Goal: Information Seeking & Learning: Check status

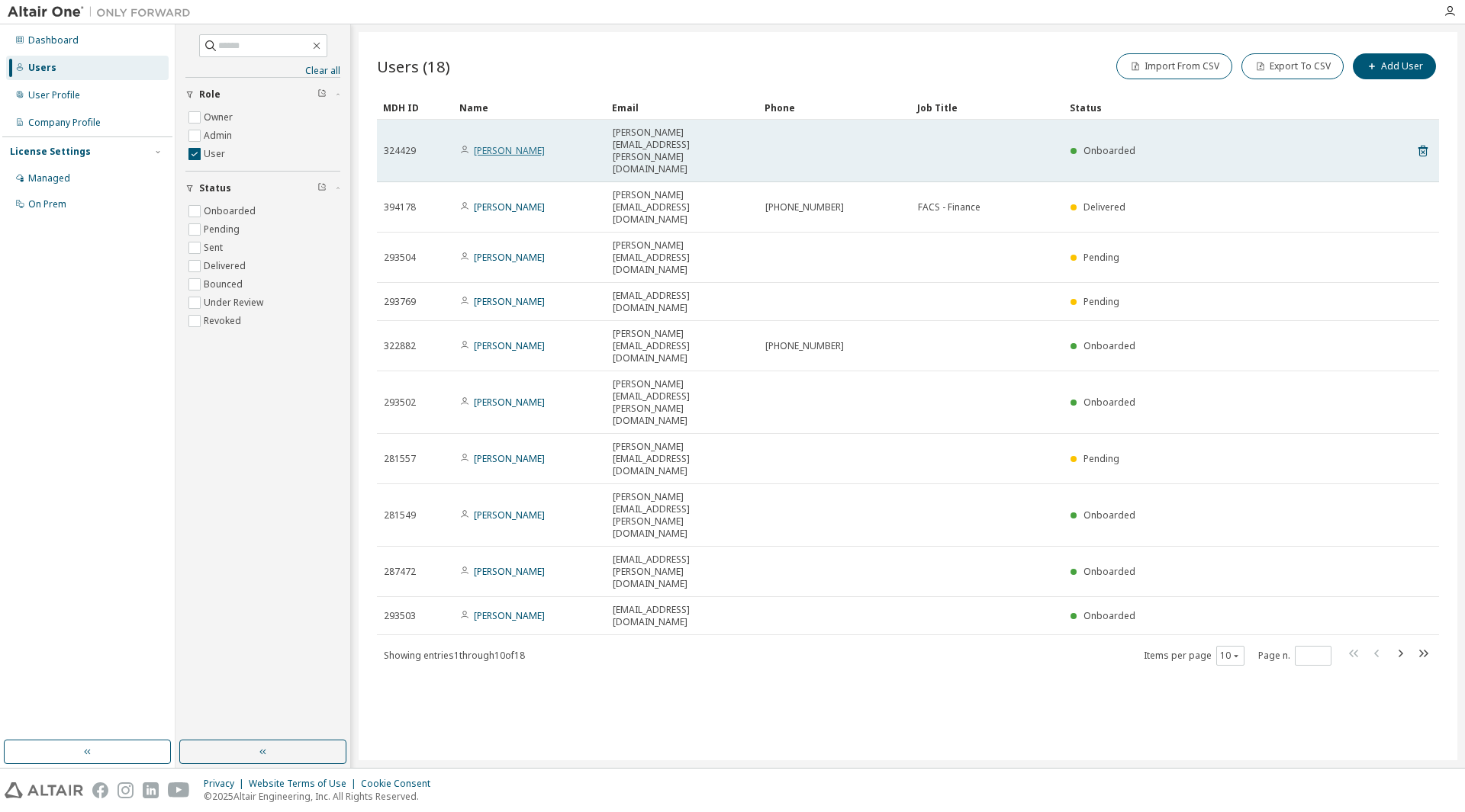
click at [515, 144] on link "[PERSON_NAME]" at bounding box center [509, 150] width 71 height 13
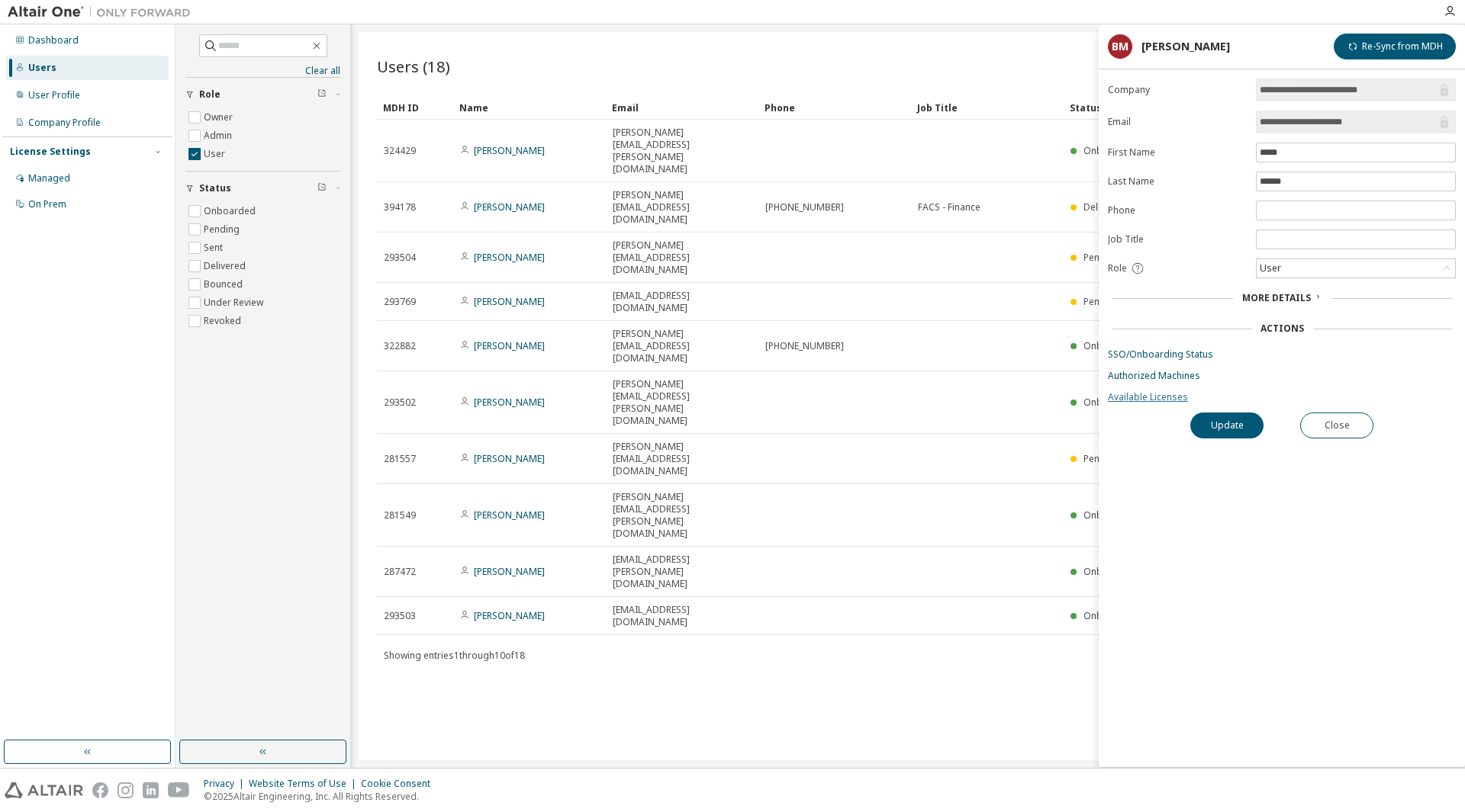
click at [1134, 394] on link "Available Licenses" at bounding box center [1282, 397] width 348 height 12
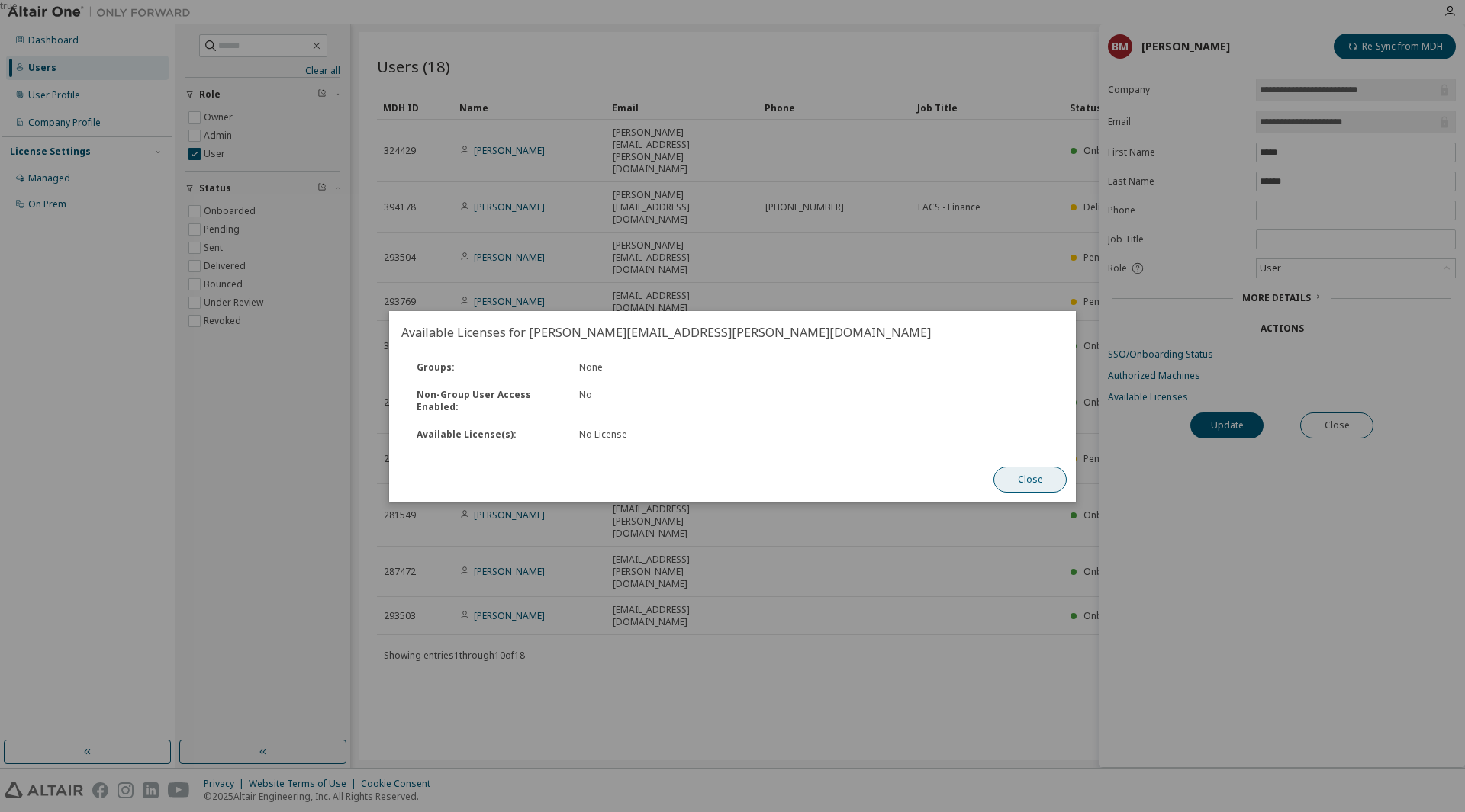
click at [1032, 476] on button "Close" at bounding box center [1030, 479] width 73 height 26
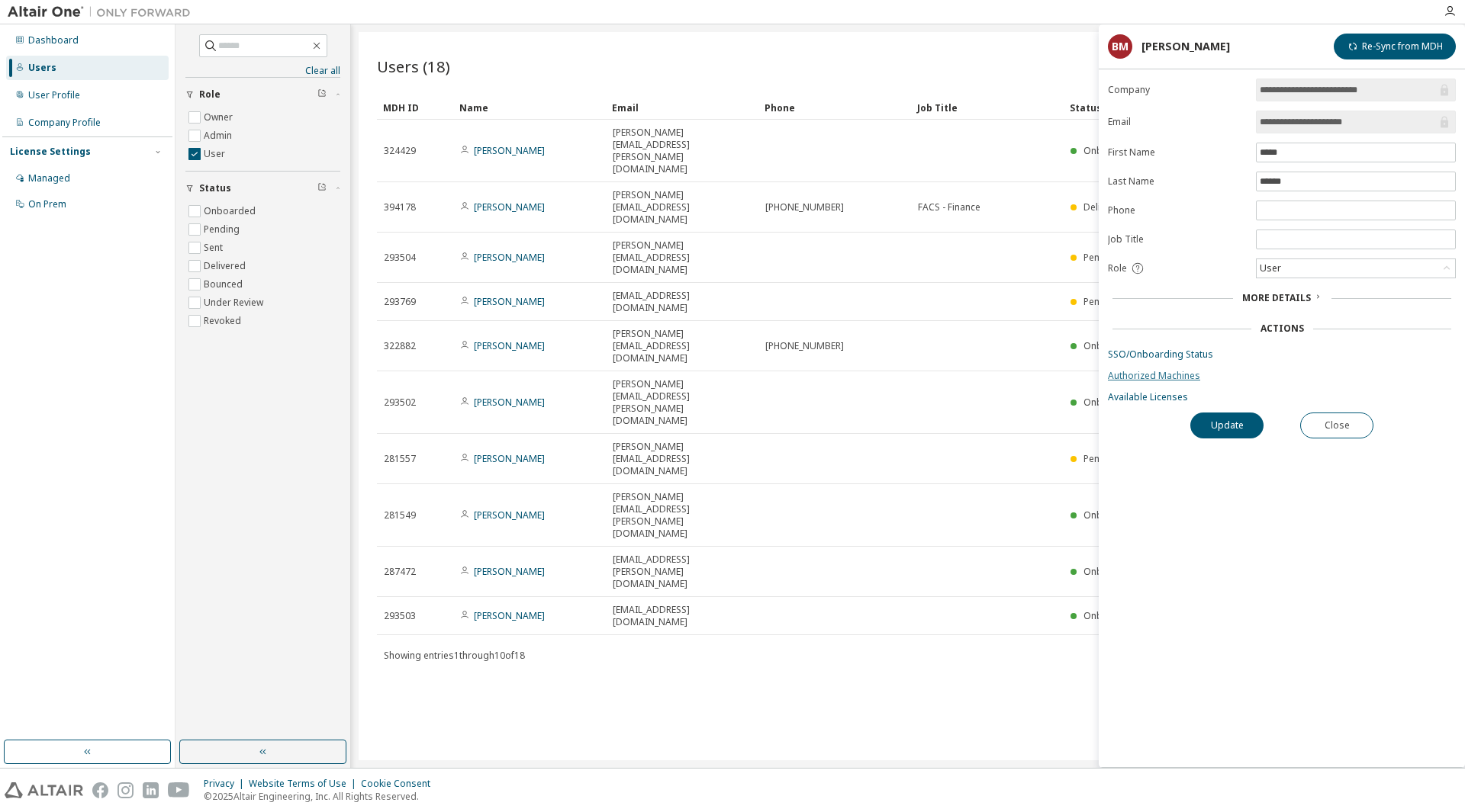
click at [1153, 374] on link "Authorized Machines" at bounding box center [1282, 375] width 348 height 12
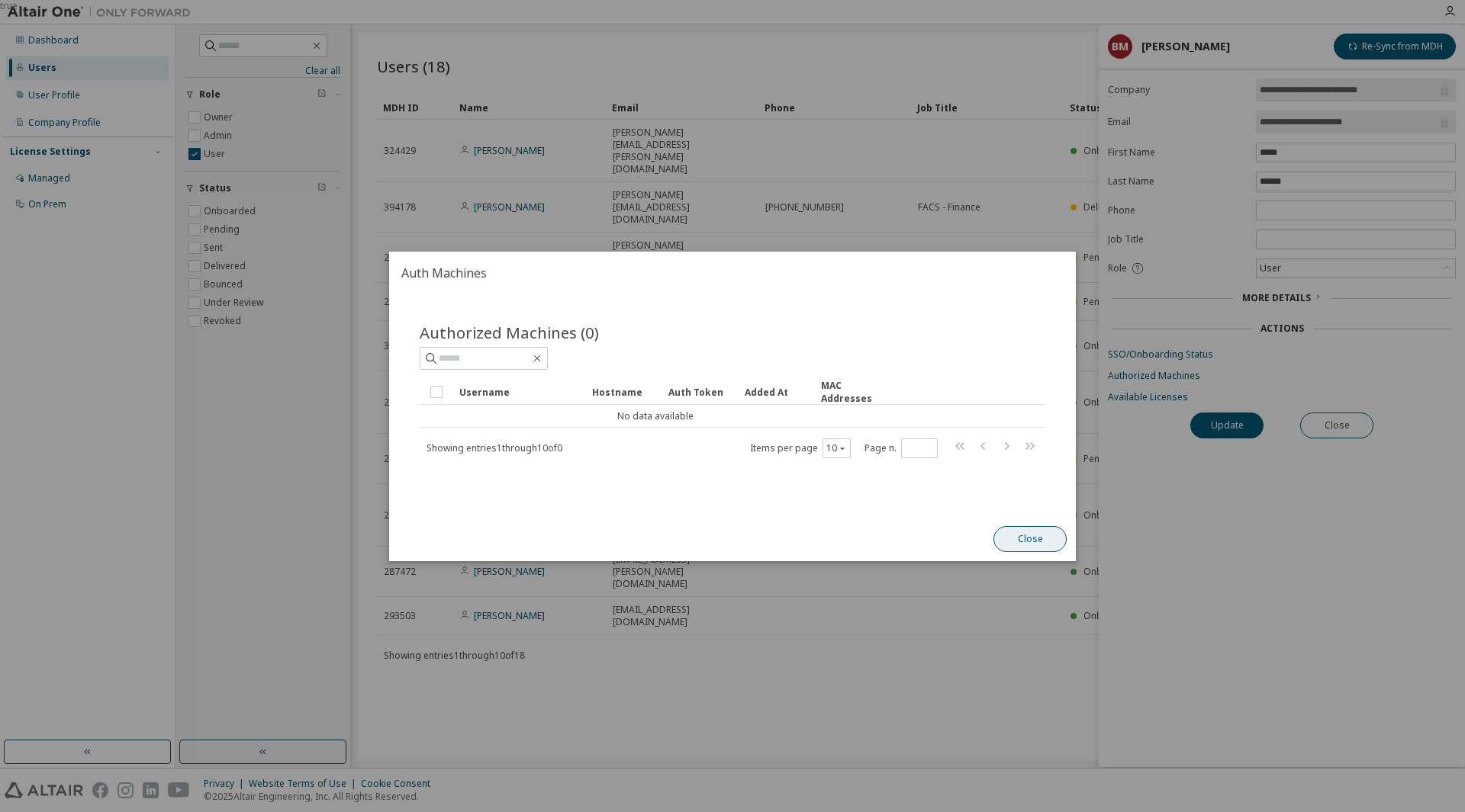
click at [1017, 537] on button "Close" at bounding box center [1030, 539] width 73 height 26
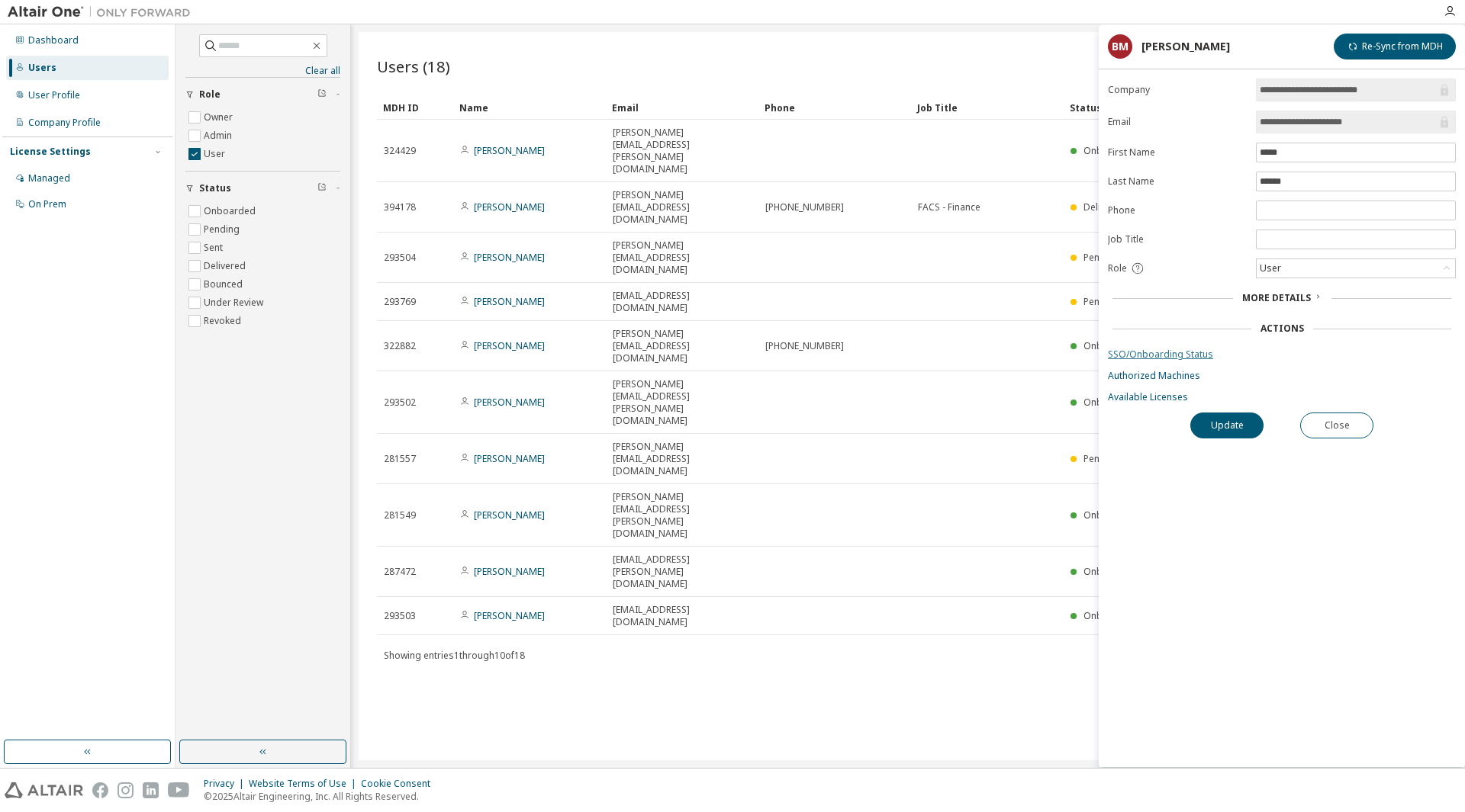
click at [1177, 355] on link "SSO/Onboarding Status" at bounding box center [1282, 354] width 348 height 12
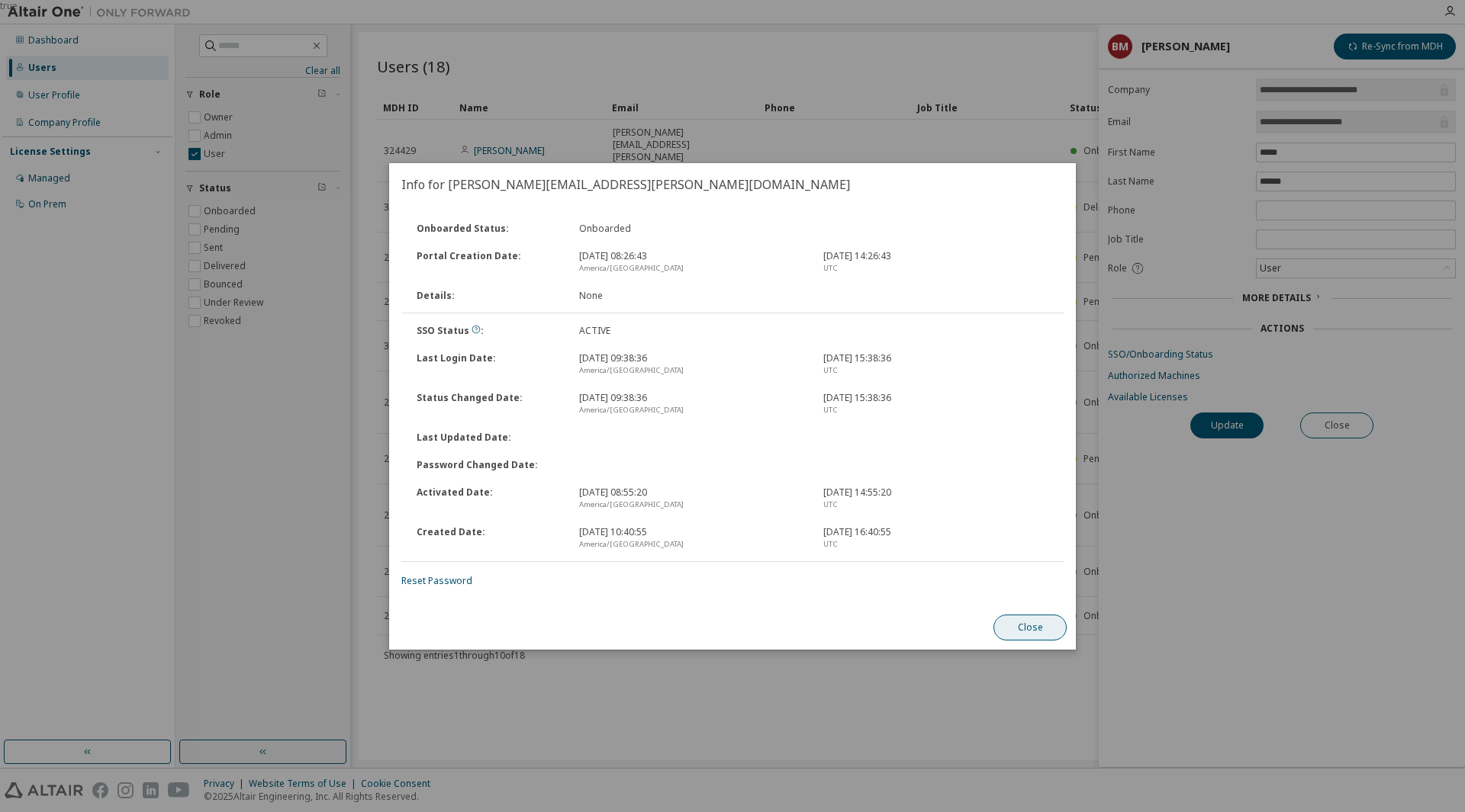
click at [1037, 624] on button "Close" at bounding box center [1030, 628] width 73 height 26
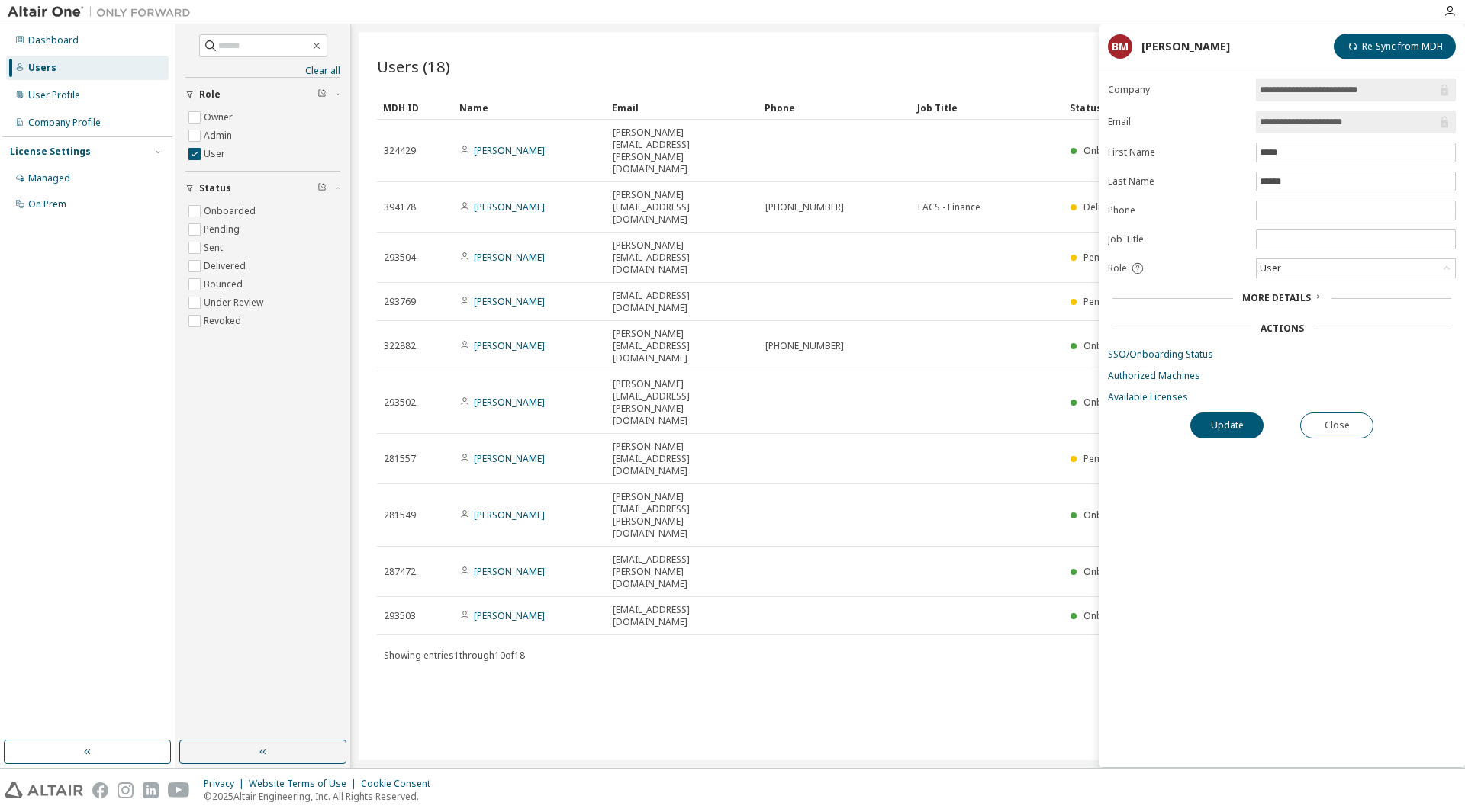
click at [768, 531] on div "Users (18) Import From CSV Export To CSV Add User Clear Load Save Save As Field…" at bounding box center [907, 396] width 1098 height 728
